Goal: Check status

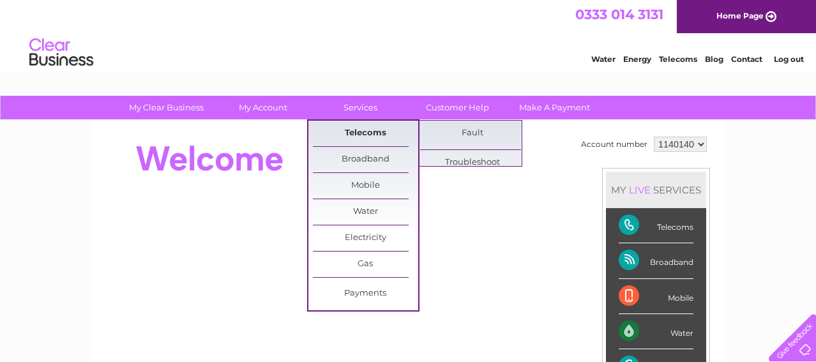
scroll to position [1, 0]
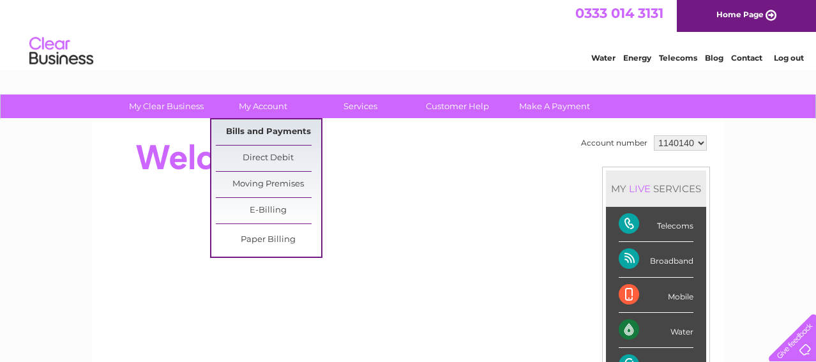
click at [260, 128] on link "Bills and Payments" at bounding box center [268, 132] width 105 height 26
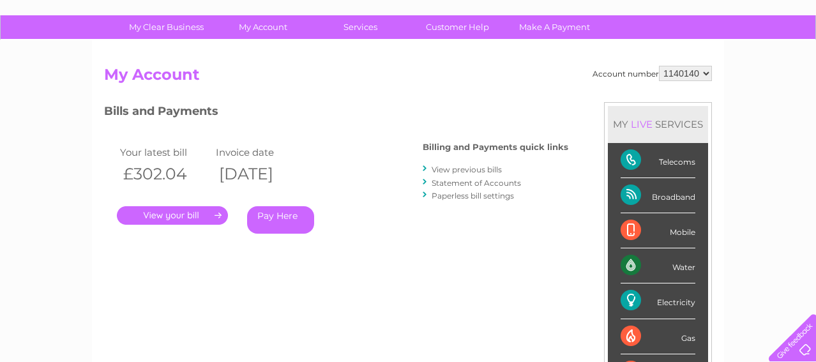
scroll to position [89, 0]
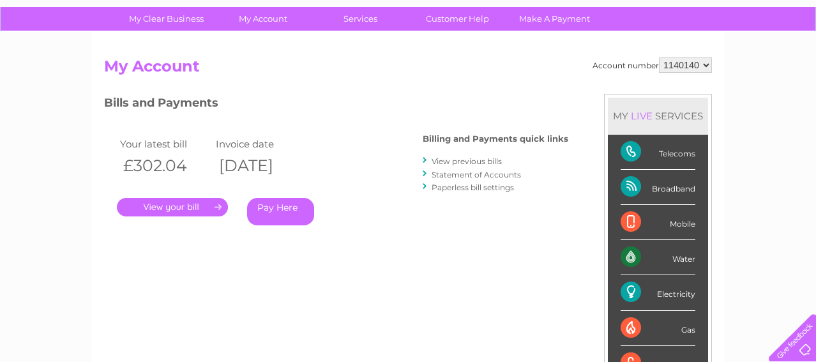
click at [455, 160] on link "View previous bills" at bounding box center [467, 161] width 70 height 10
click at [465, 160] on link "View previous bills" at bounding box center [467, 161] width 70 height 10
click at [442, 160] on link "View previous bills" at bounding box center [467, 161] width 70 height 10
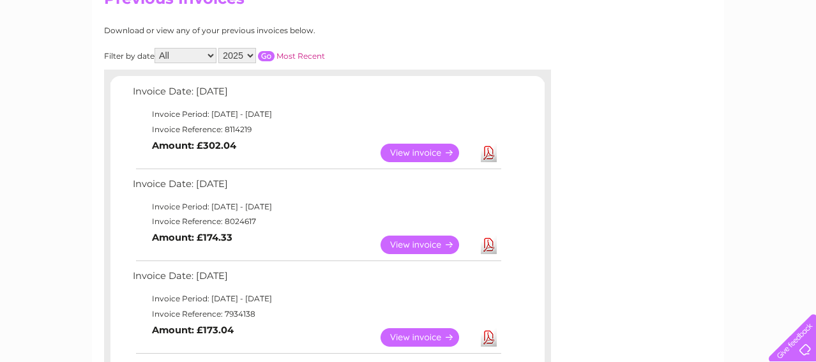
scroll to position [166, 0]
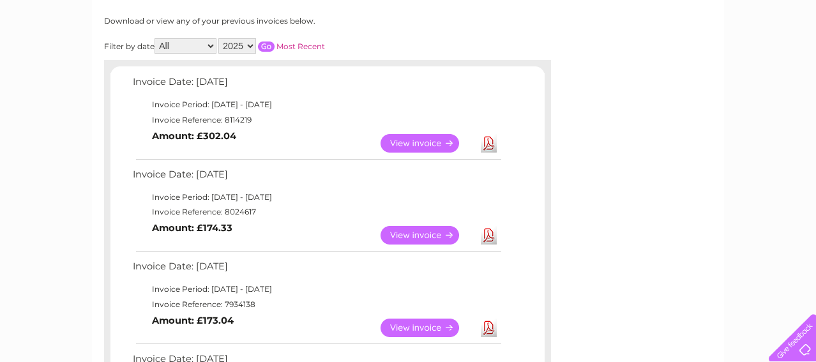
click at [408, 143] on link "View" at bounding box center [427, 143] width 94 height 19
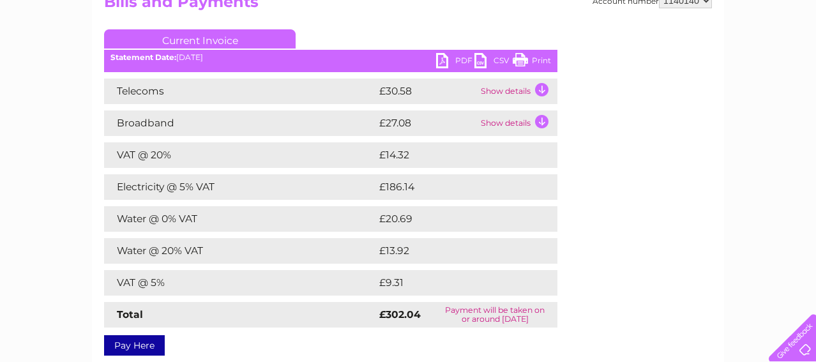
scroll to position [154, 0]
